Goal: Information Seeking & Learning: Learn about a topic

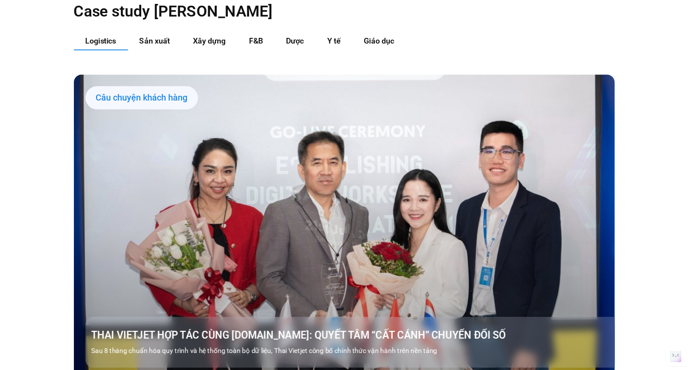
scroll to position [913, 0]
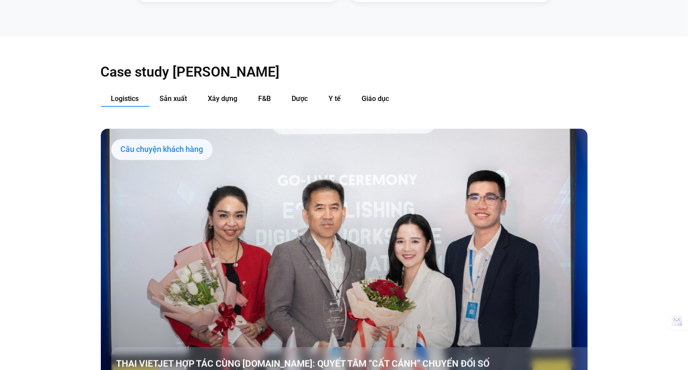
drag, startPoint x: 613, startPoint y: 0, endPoint x: 472, endPoint y: 10, distance: 141.7
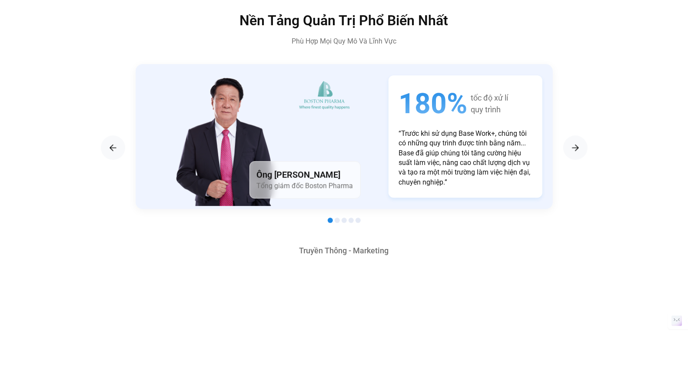
scroll to position [1466, 0]
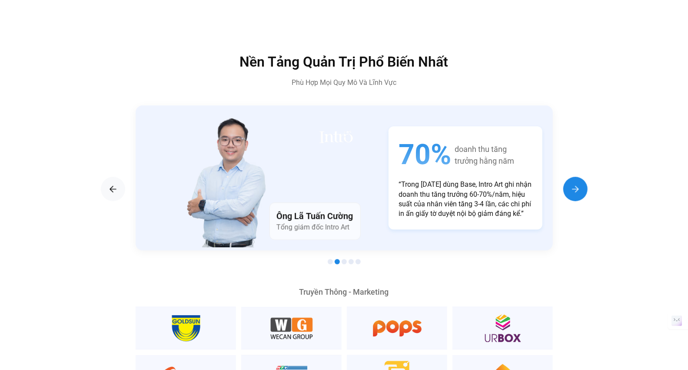
click at [575, 184] on img "Next slide" at bounding box center [576, 189] width 10 height 10
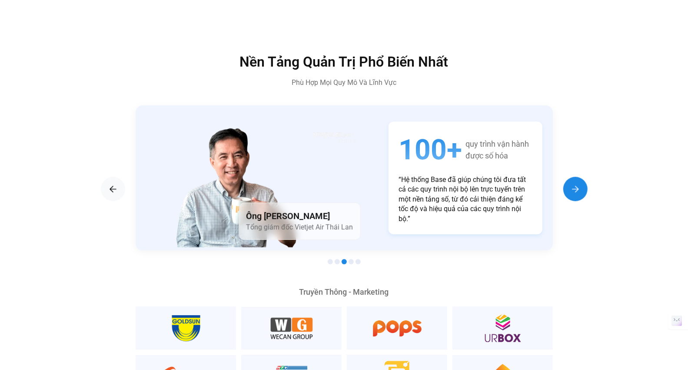
click at [575, 184] on img "Next slide" at bounding box center [576, 189] width 10 height 10
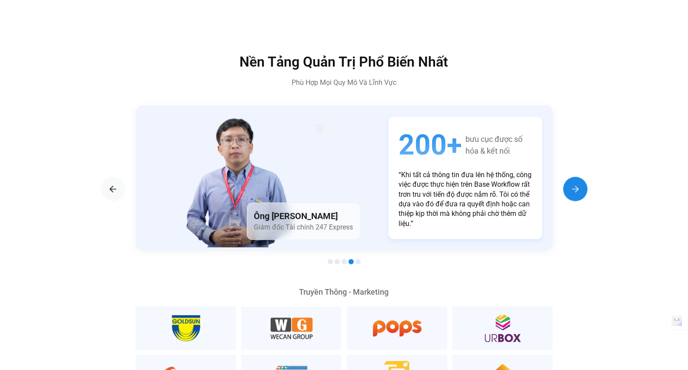
click at [575, 184] on img "Next slide" at bounding box center [576, 189] width 10 height 10
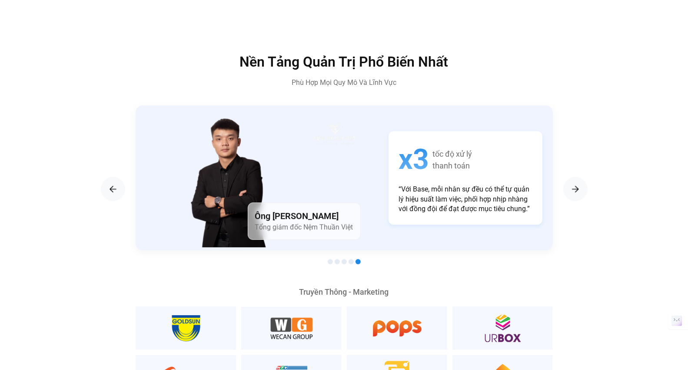
scroll to position [1418, 0]
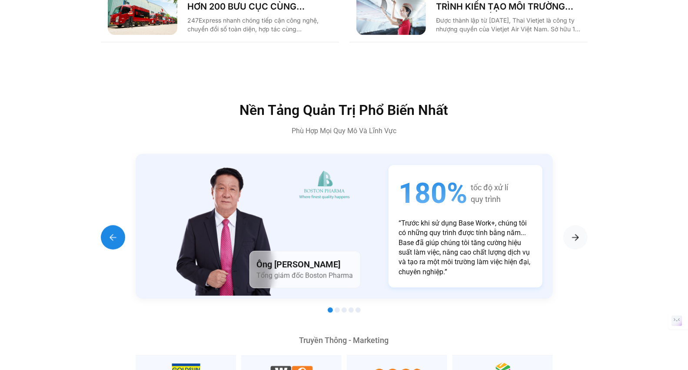
click at [119, 225] on div "Previous slide" at bounding box center [113, 237] width 24 height 24
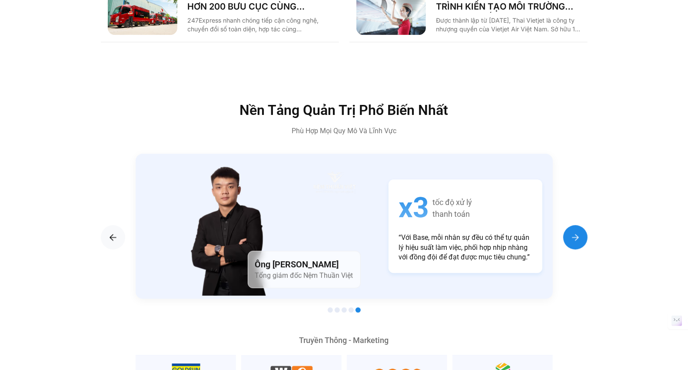
click at [583, 225] on div "Next slide" at bounding box center [576, 237] width 24 height 24
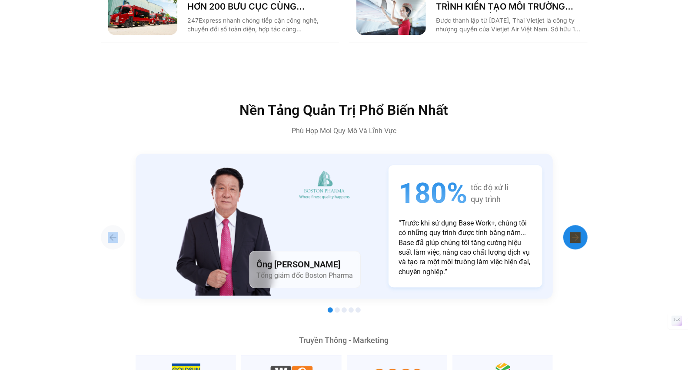
click at [583, 225] on div "Next slide" at bounding box center [576, 237] width 24 height 24
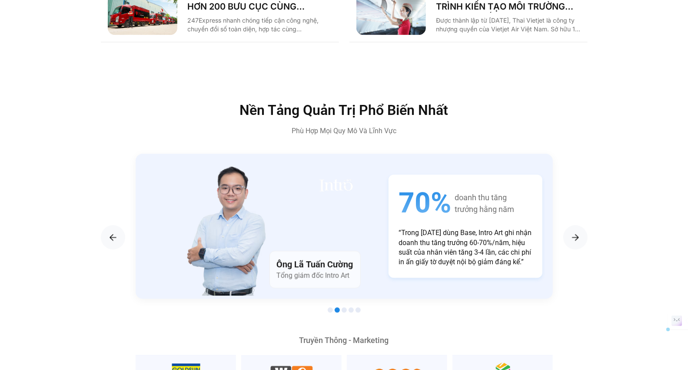
click at [135, 222] on section "Ông [PERSON_NAME] Tổng giám đốc Vietjet Air Thái Lan 100+ quy trình vận hành đư…" at bounding box center [344, 235] width 487 height 162
click at [110, 227] on div "Previous slide" at bounding box center [113, 237] width 24 height 24
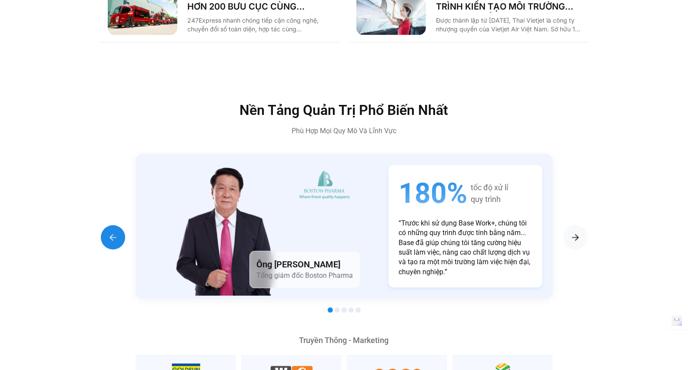
click at [110, 227] on div "Previous slide" at bounding box center [113, 237] width 24 height 24
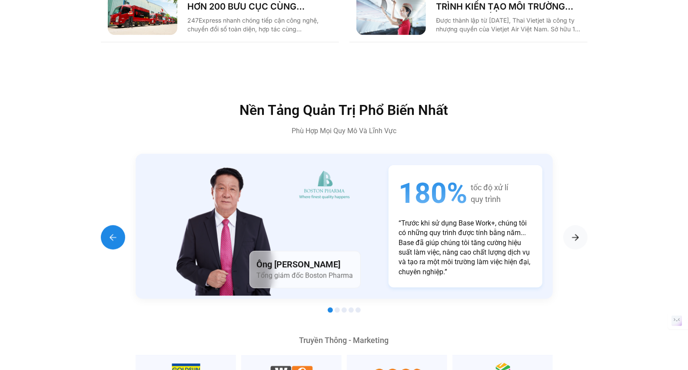
click at [111, 232] on img "Previous slide" at bounding box center [113, 237] width 10 height 10
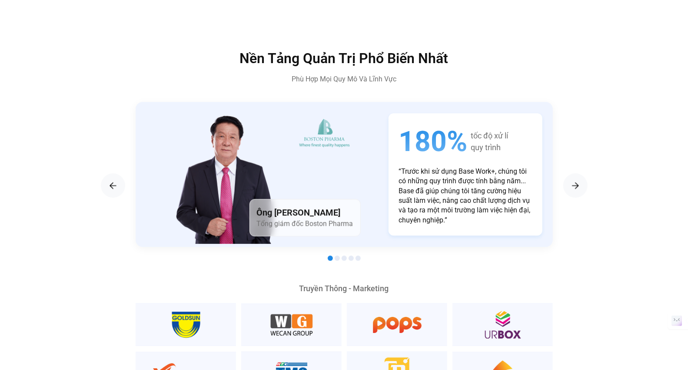
scroll to position [1462, 0]
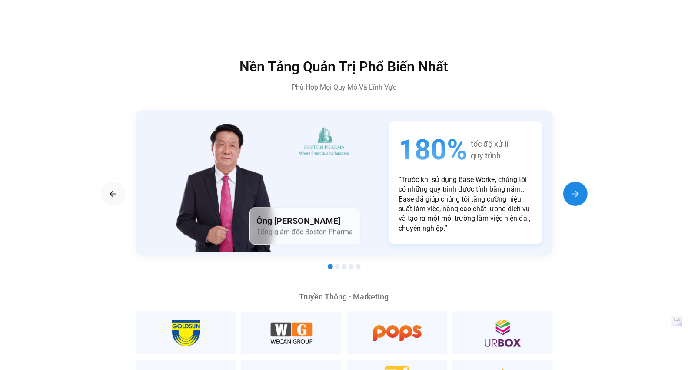
click at [571, 188] on img "Next slide" at bounding box center [576, 193] width 10 height 10
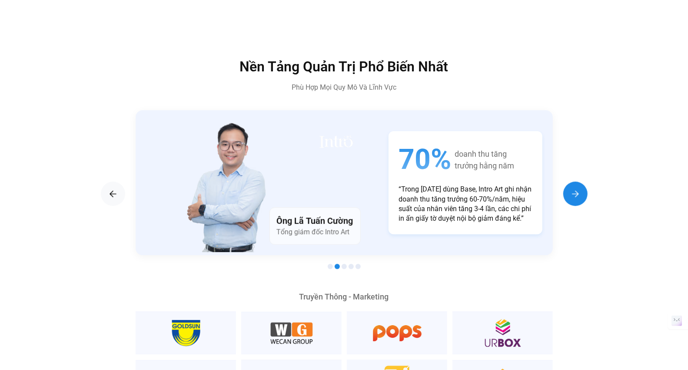
click at [571, 188] on img "Next slide" at bounding box center [576, 193] width 10 height 10
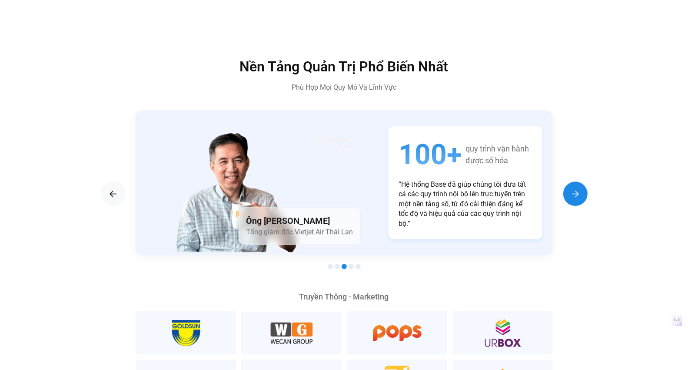
click at [571, 188] on img "Next slide" at bounding box center [576, 193] width 10 height 10
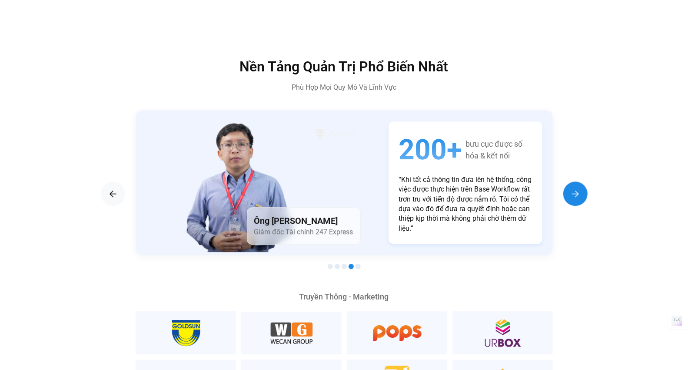
click at [571, 188] on img "Next slide" at bounding box center [576, 193] width 10 height 10
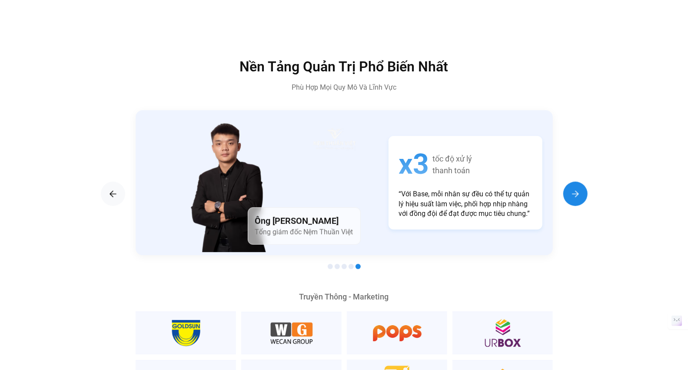
click at [571, 188] on img "Next slide" at bounding box center [576, 193] width 10 height 10
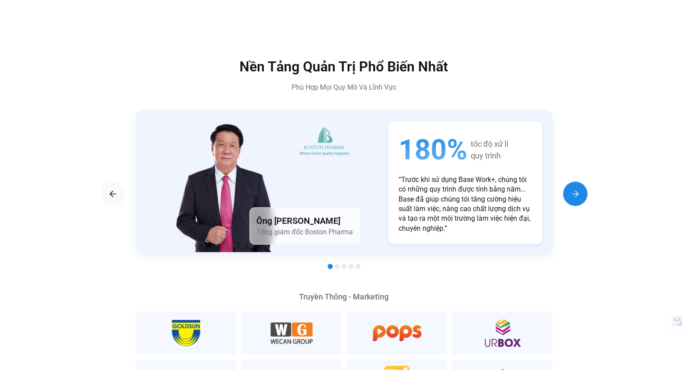
click at [571, 188] on img "Next slide" at bounding box center [576, 193] width 10 height 10
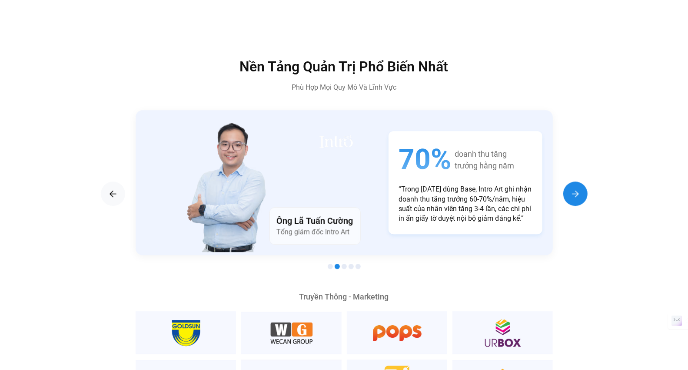
click at [571, 188] on img "Next slide" at bounding box center [576, 193] width 10 height 10
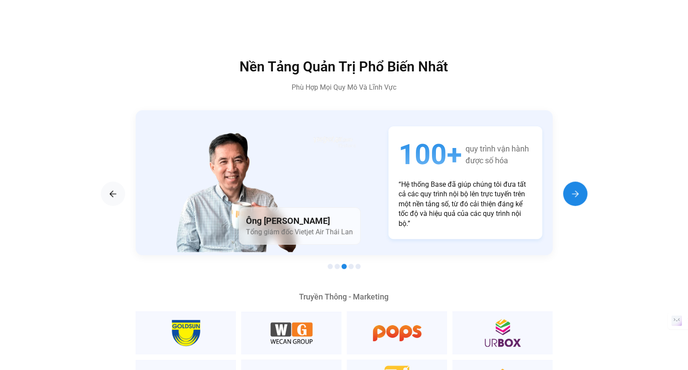
click at [571, 188] on img "Next slide" at bounding box center [576, 193] width 10 height 10
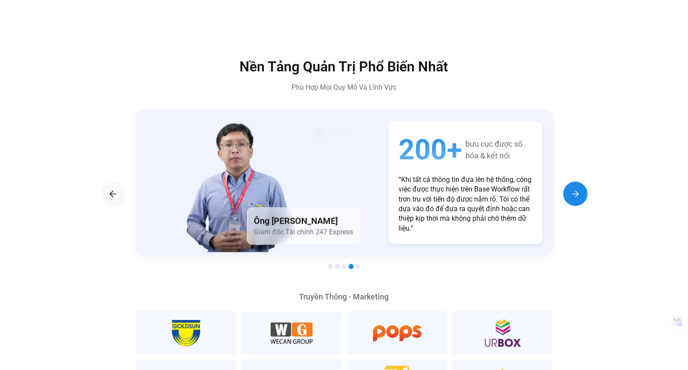
click at [571, 188] on img "Next slide" at bounding box center [576, 193] width 10 height 10
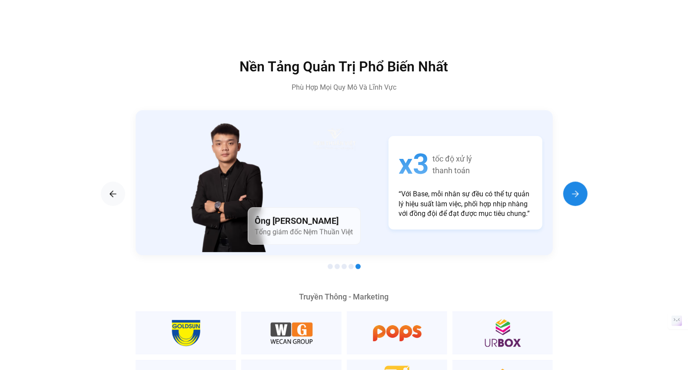
click at [571, 188] on img "Next slide" at bounding box center [576, 193] width 10 height 10
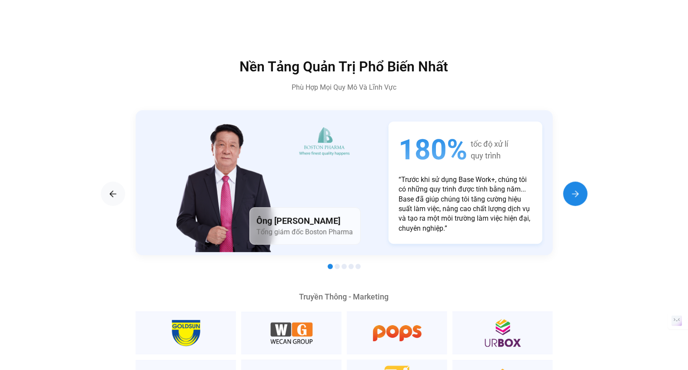
click at [571, 188] on img "Next slide" at bounding box center [576, 193] width 10 height 10
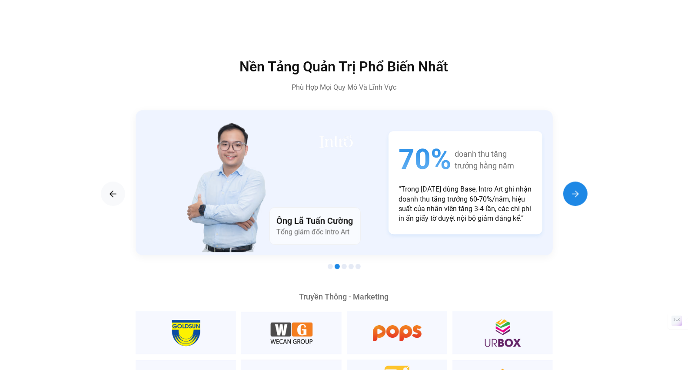
click at [571, 188] on img "Next slide" at bounding box center [576, 193] width 10 height 10
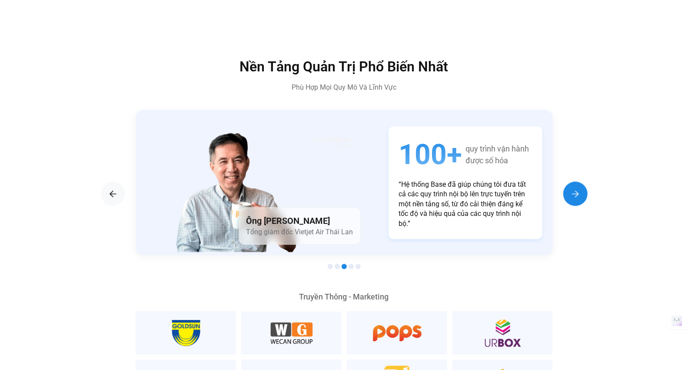
click at [571, 188] on img "Next slide" at bounding box center [576, 193] width 10 height 10
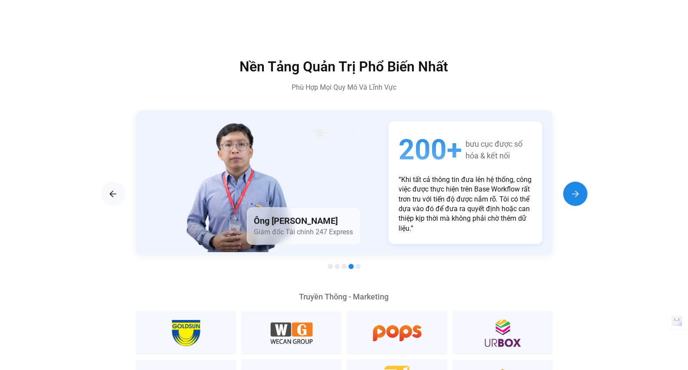
click at [571, 188] on img "Next slide" at bounding box center [576, 193] width 10 height 10
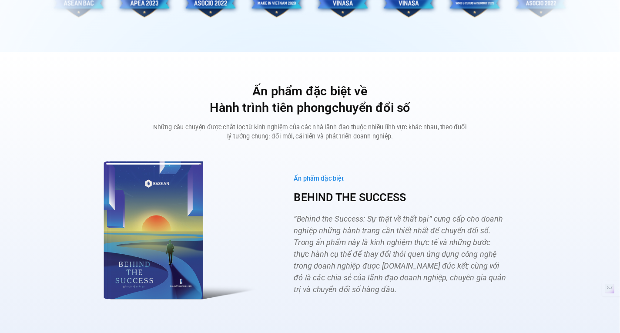
scroll to position [3061, 0]
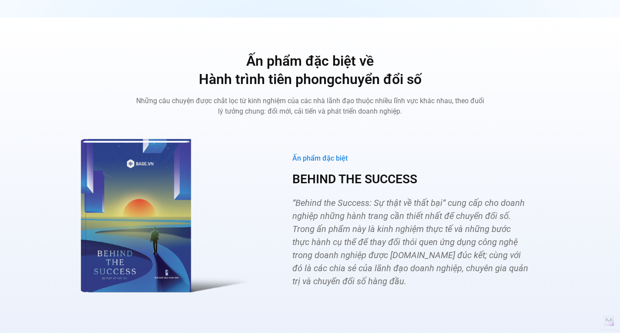
click at [544, 142] on div "Ấn phẩm đặc biệt BEHIND THE SUCCESS “Behind the Success: Sự thật về thất bại“ c…" at bounding box center [409, 220] width 287 height 191
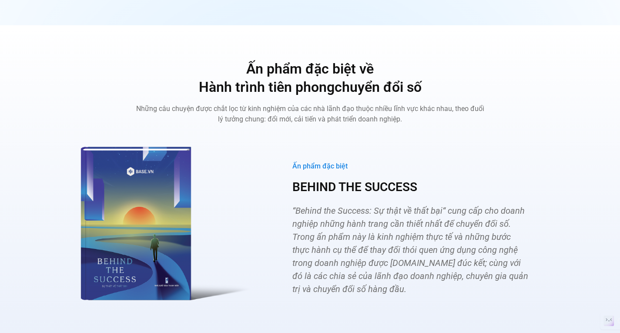
scroll to position [3055, 0]
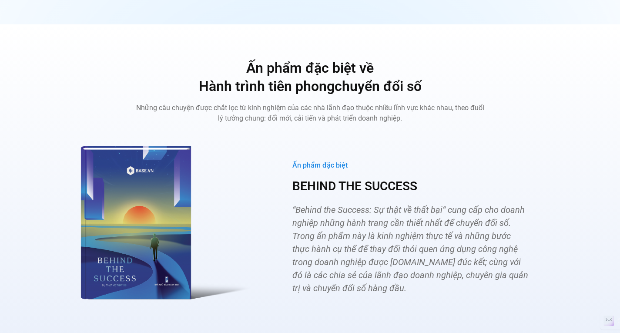
click at [562, 151] on div "Ấn phẩm đặc biệt về Hành trình tiên phong chuyển đổi số Những câu chuyện được c…" at bounding box center [310, 223] width 607 height 329
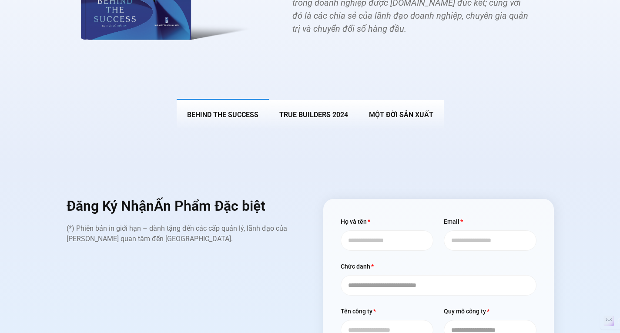
scroll to position [3314, 0]
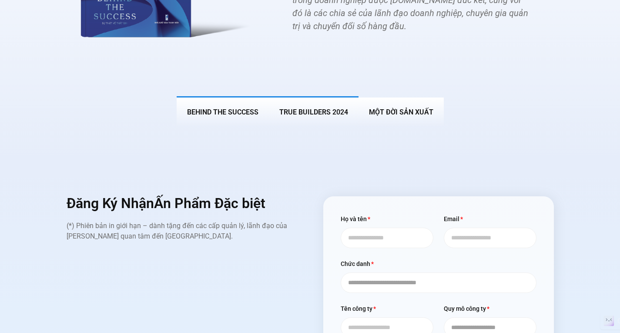
click at [309, 96] on button "True Builders 2024" at bounding box center [314, 111] width 90 height 30
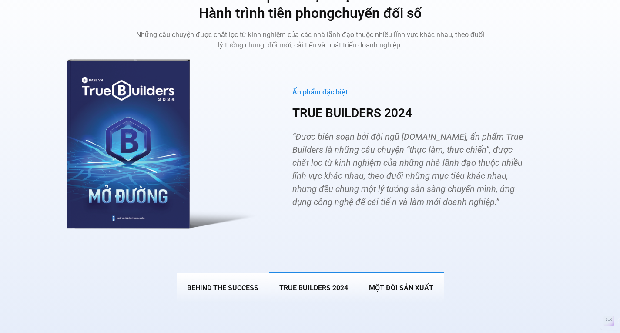
scroll to position [3125, 0]
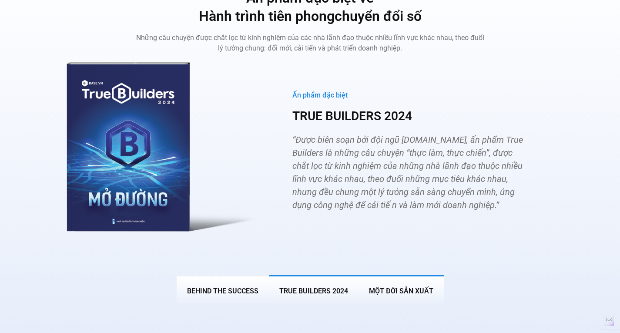
click at [401, 287] on span "MỘT ĐỜI SẢN XUẤT" at bounding box center [401, 291] width 64 height 8
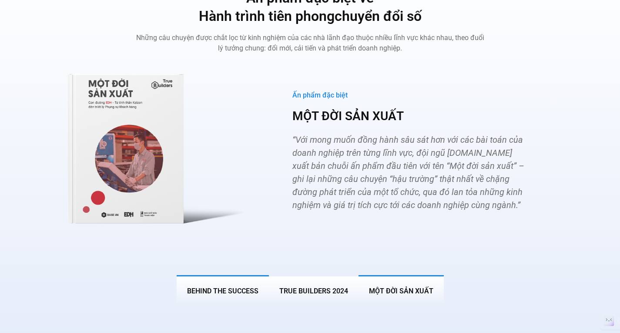
click at [217, 287] on span "BEHIND THE SUCCESS" at bounding box center [222, 291] width 71 height 8
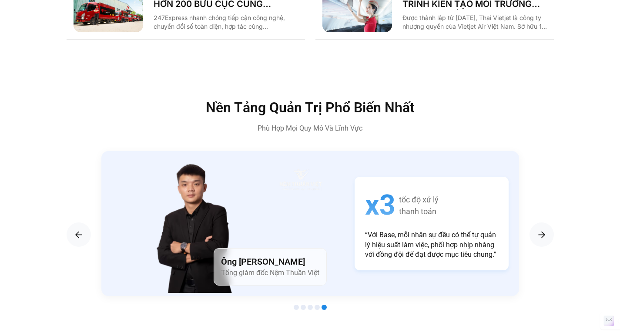
scroll to position [1370, 0]
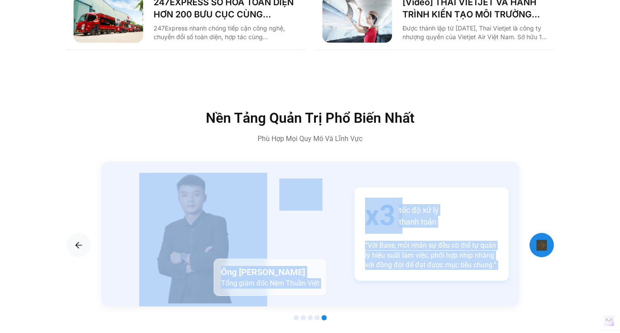
drag, startPoint x: 560, startPoint y: 232, endPoint x: 542, endPoint y: 228, distance: 18.7
click at [542, 240] on img "Next slide" at bounding box center [541, 245] width 10 height 10
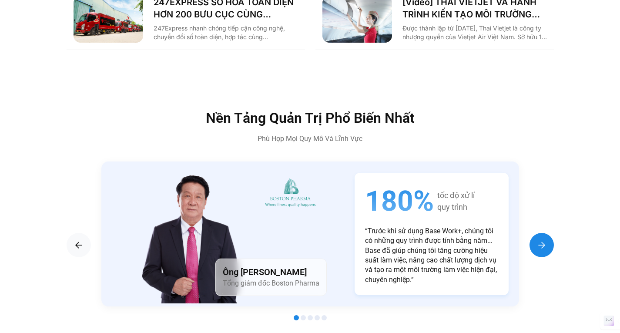
click at [546, 240] on img "Next slide" at bounding box center [541, 245] width 10 height 10
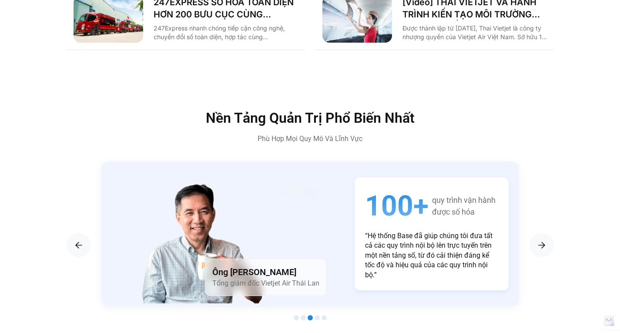
click at [537, 116] on div "Nền Tảng Quản Trị Phổ Biến Nhất Phù Hợp Mọi Quy Mô Và Lĩnh Vực" at bounding box center [310, 127] width 487 height 33
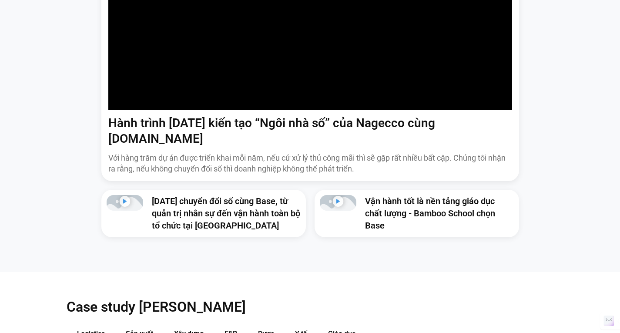
scroll to position [783, 0]
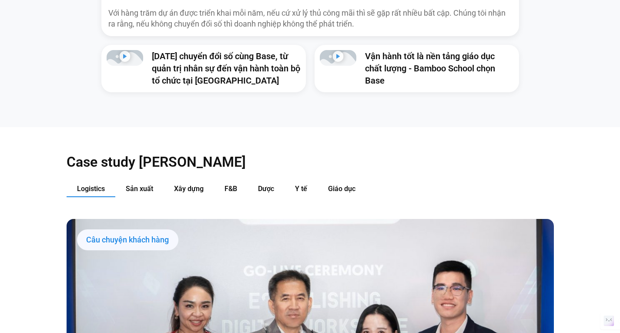
click at [536, 153] on h2 "Case study [PERSON_NAME]" at bounding box center [310, 161] width 487 height 17
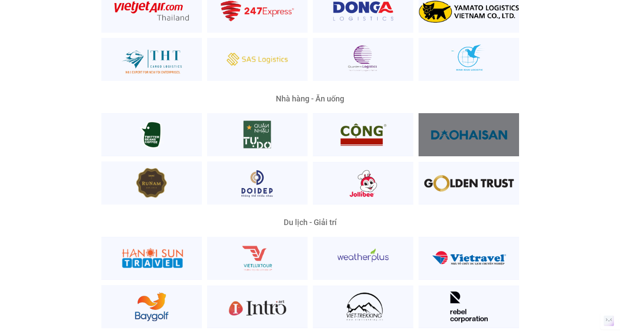
scroll to position [2131, 0]
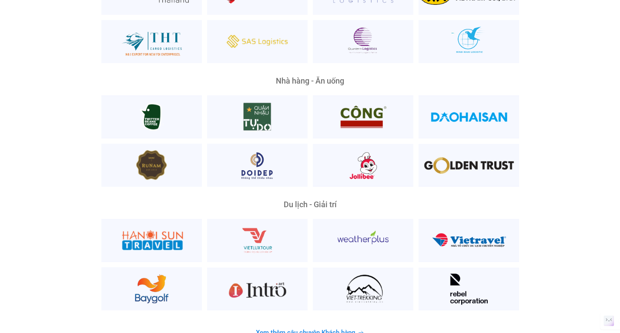
click at [536, 102] on div "Nhà hàng - Ăn uống" at bounding box center [310, 132] width 487 height 110
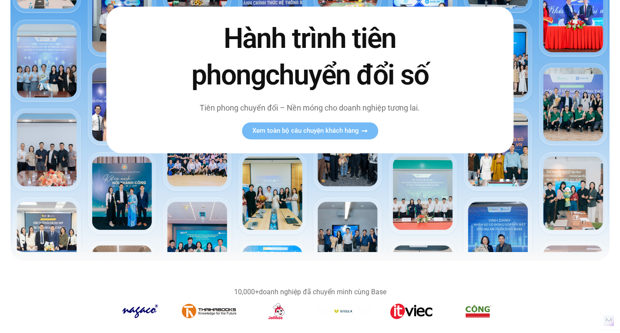
scroll to position [0, 0]
